Goal: Obtain resource: Download file/media

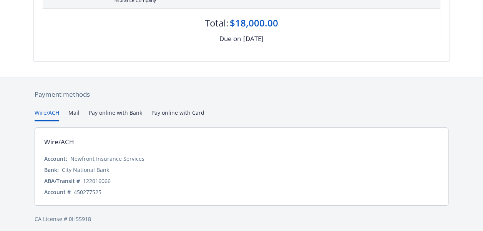
scroll to position [164, 0]
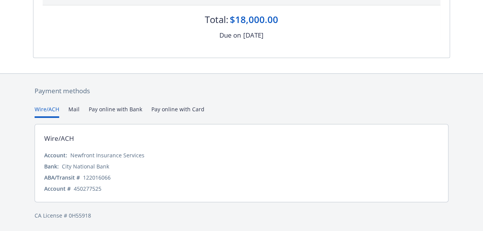
click at [66, 106] on div "Wire/ACH Mail Pay online with Bank Pay online with Card" at bounding box center [242, 111] width 414 height 13
click at [71, 106] on button "Mail" at bounding box center [73, 111] width 11 height 13
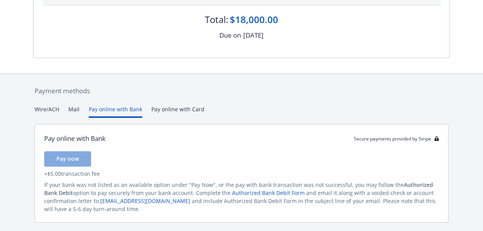
click at [123, 108] on button "Pay online with Bank" at bounding box center [115, 111] width 53 height 13
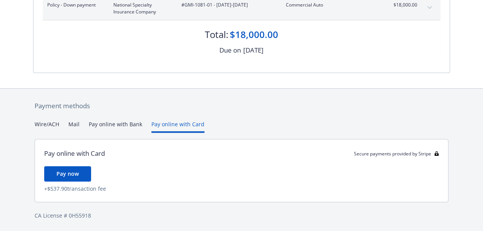
click at [158, 108] on div "Payment methods Wire/ACH Mail Pay online with Bank Pay online with Card Pay onl…" at bounding box center [241, 161] width 417 height 144
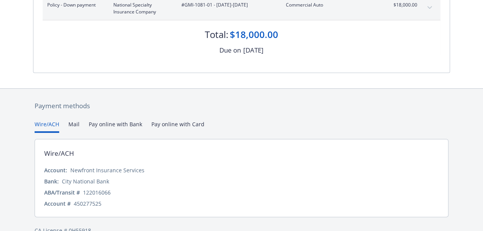
click at [47, 124] on button "Wire/ACH" at bounding box center [47, 126] width 25 height 13
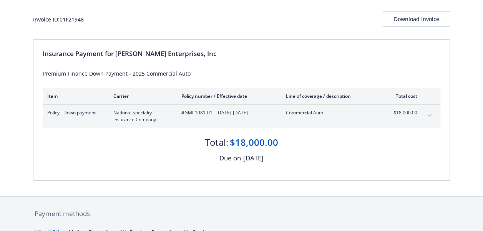
scroll to position [0, 0]
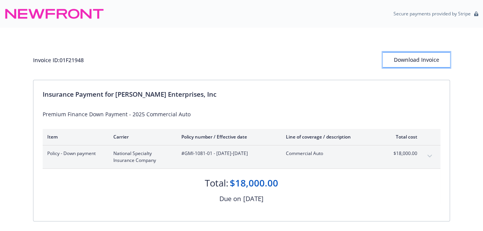
click at [438, 57] on div "Download Invoice" at bounding box center [416, 60] width 67 height 15
